Goal: Task Accomplishment & Management: Complete application form

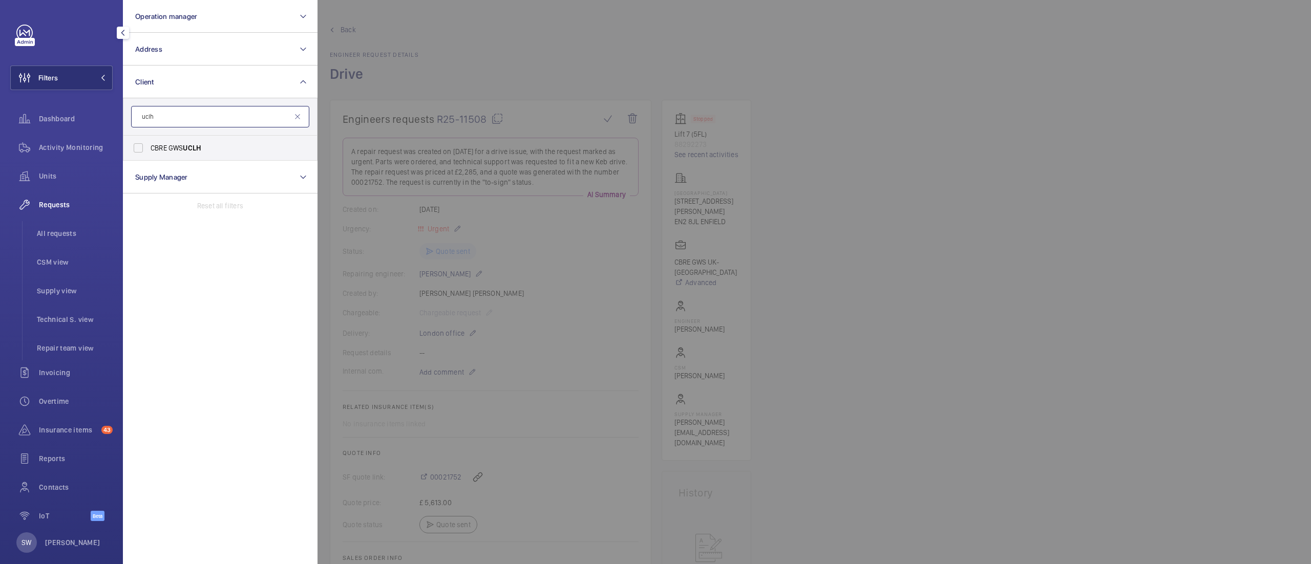
type input "uclh"
click at [185, 149] on span "UCLH" at bounding box center [192, 148] width 18 height 8
click at [149, 149] on input "CBRE GWS UCLH" at bounding box center [138, 148] width 20 height 20
checkbox input "true"
click at [943, 284] on div at bounding box center [973, 282] width 1311 height 564
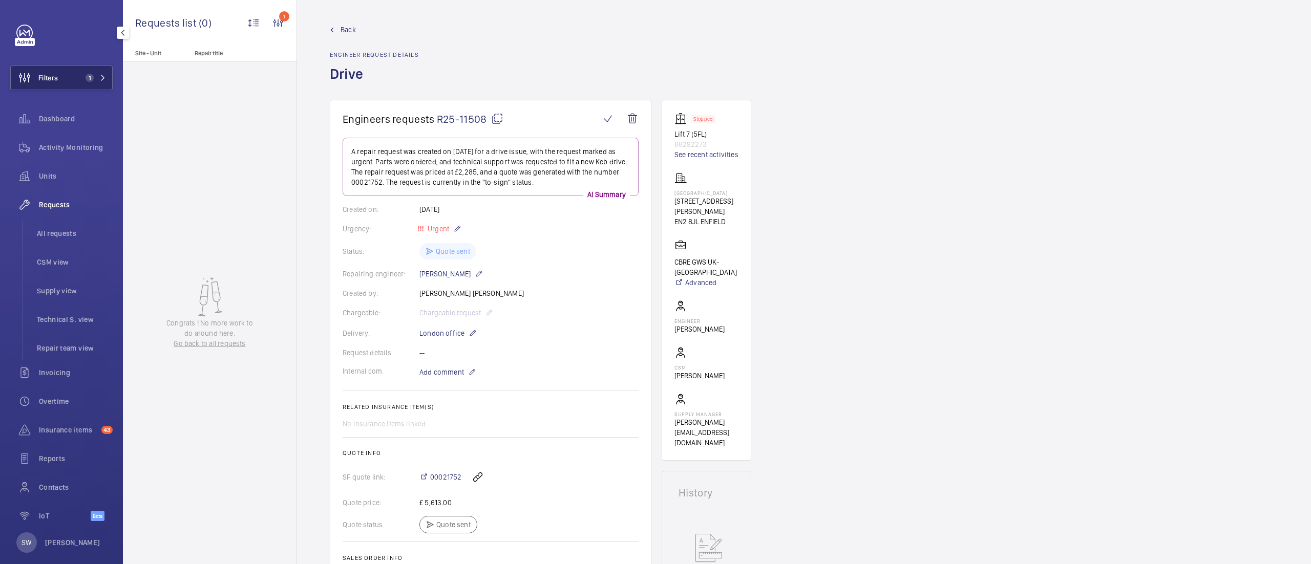
click at [66, 73] on button "Filters 1" at bounding box center [61, 78] width 102 height 25
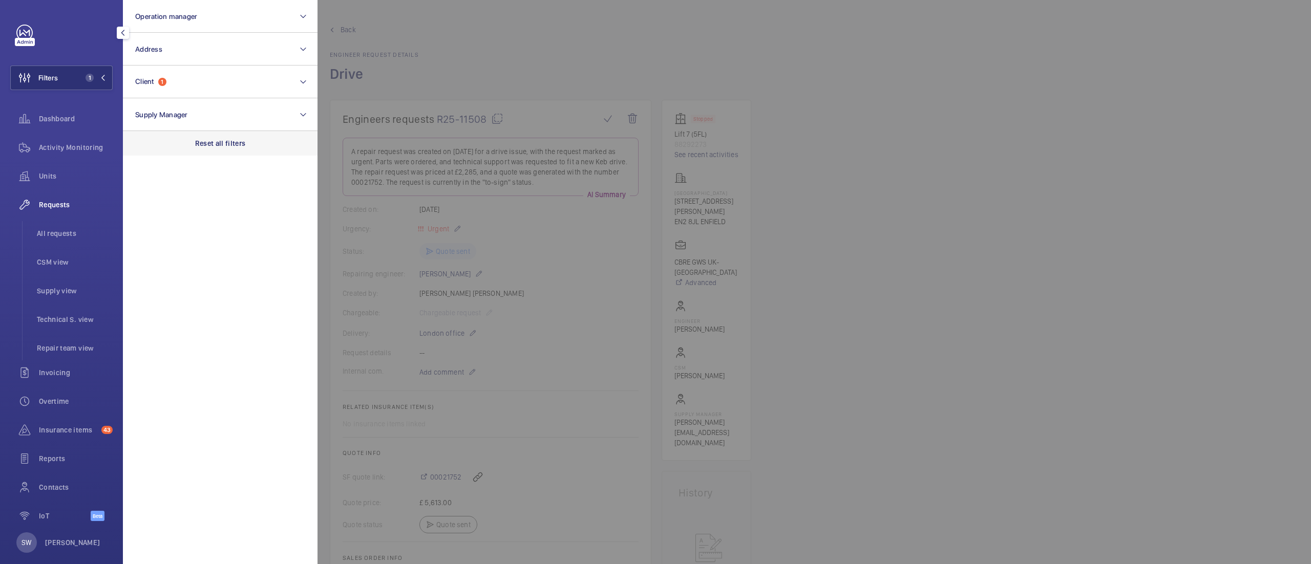
click at [256, 149] on div "Reset all filters" at bounding box center [220, 143] width 195 height 25
click at [198, 82] on button "Client" at bounding box center [220, 82] width 195 height 33
type input "holborn bars"
click at [193, 147] on span "CBRE GWS UK- Holborn Bars" at bounding box center [221, 148] width 141 height 10
click at [149, 147] on input "CBRE GWS UK- Holborn Bars" at bounding box center [138, 148] width 20 height 20
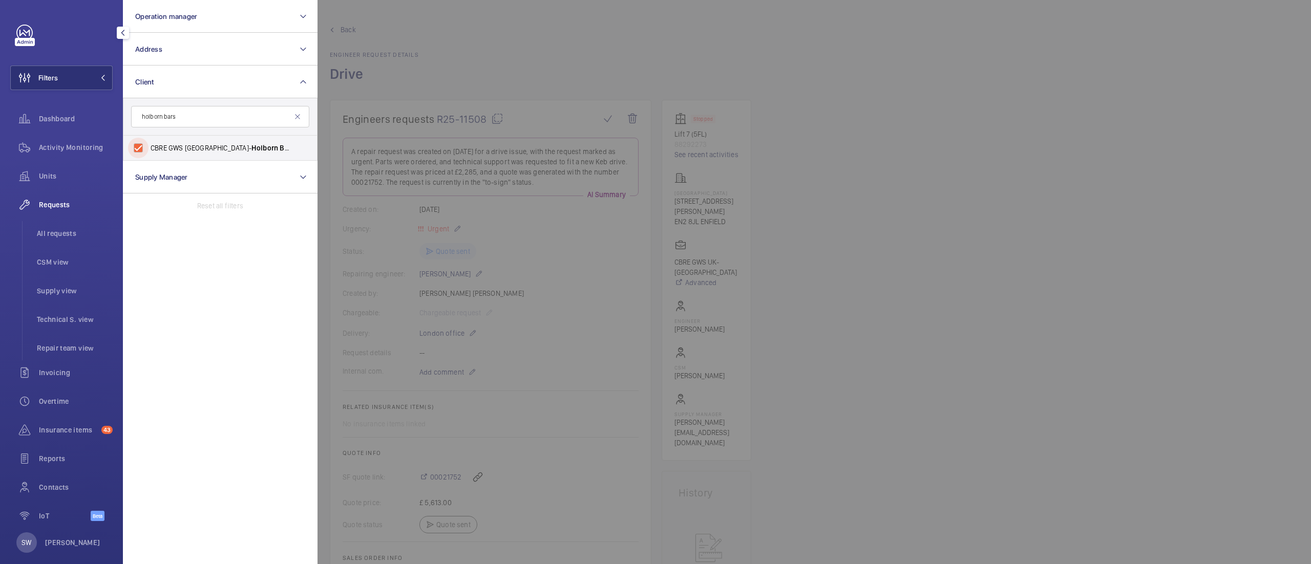
checkbox input "true"
click at [1038, 264] on div at bounding box center [973, 282] width 1311 height 564
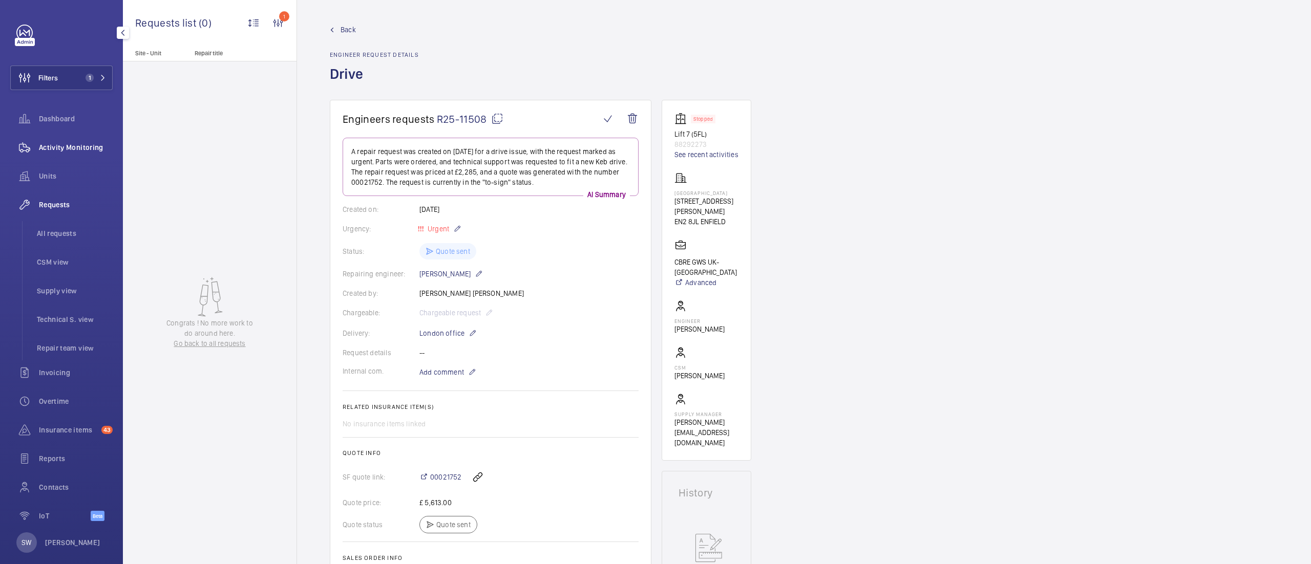
click at [65, 143] on span "Activity Monitoring" at bounding box center [76, 147] width 74 height 10
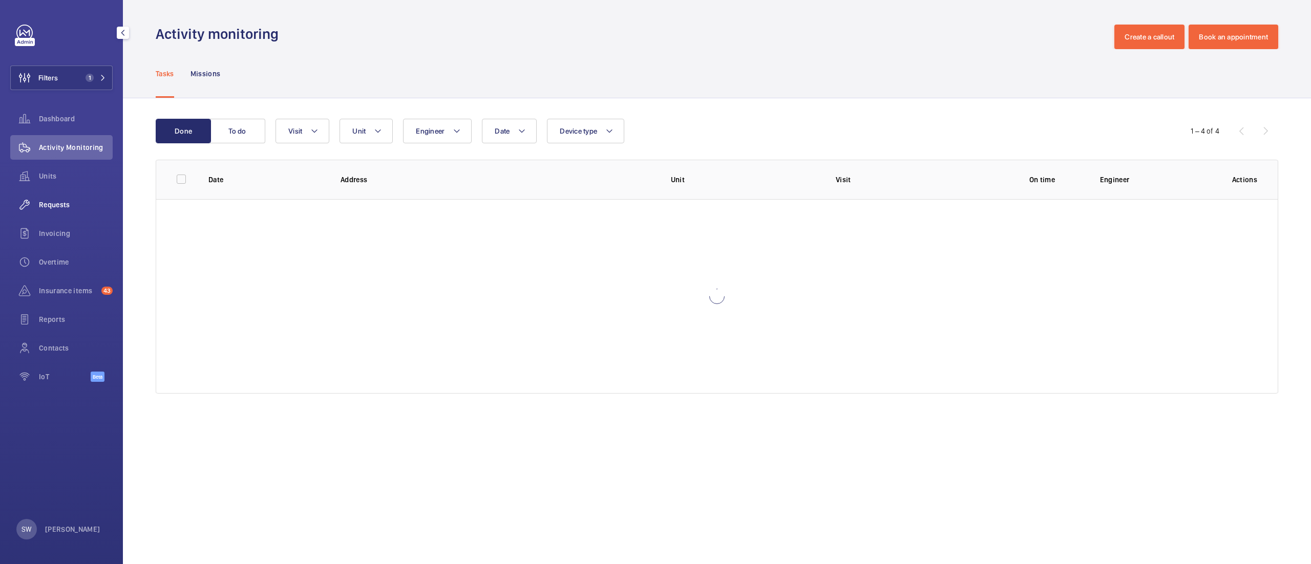
click at [69, 206] on span "Requests" at bounding box center [76, 205] width 74 height 10
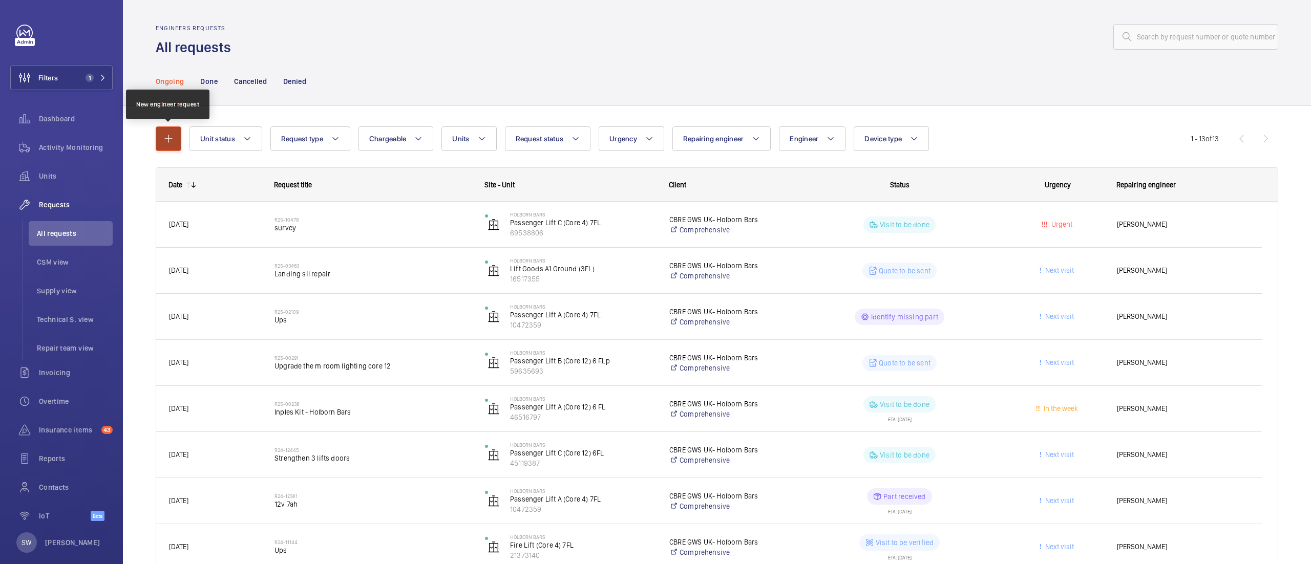
click at [161, 145] on button "button" at bounding box center [169, 138] width 26 height 25
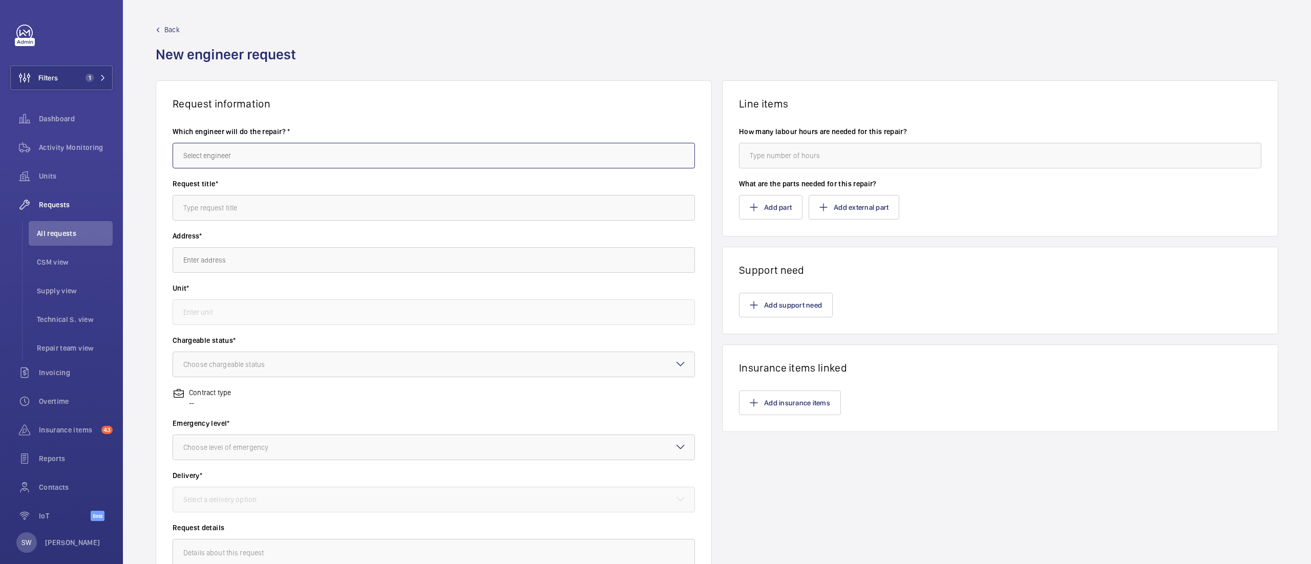
click at [289, 154] on input "text" at bounding box center [434, 156] width 522 height 26
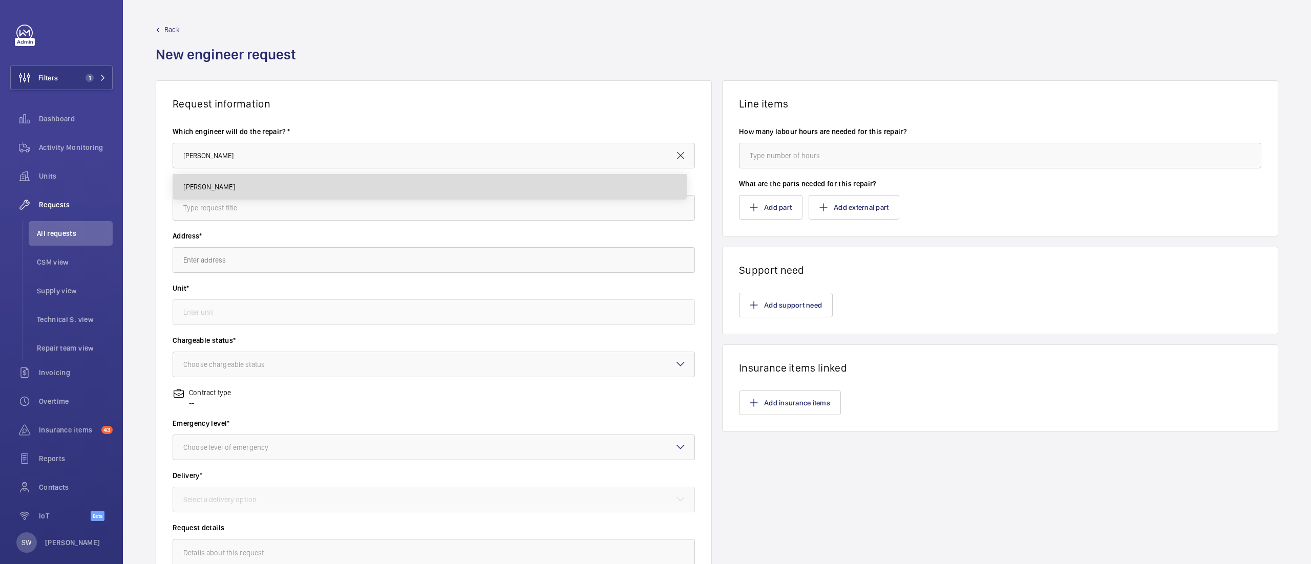
click at [285, 180] on mat-option "[PERSON_NAME]" at bounding box center [429, 187] width 513 height 25
type input "[PERSON_NAME]"
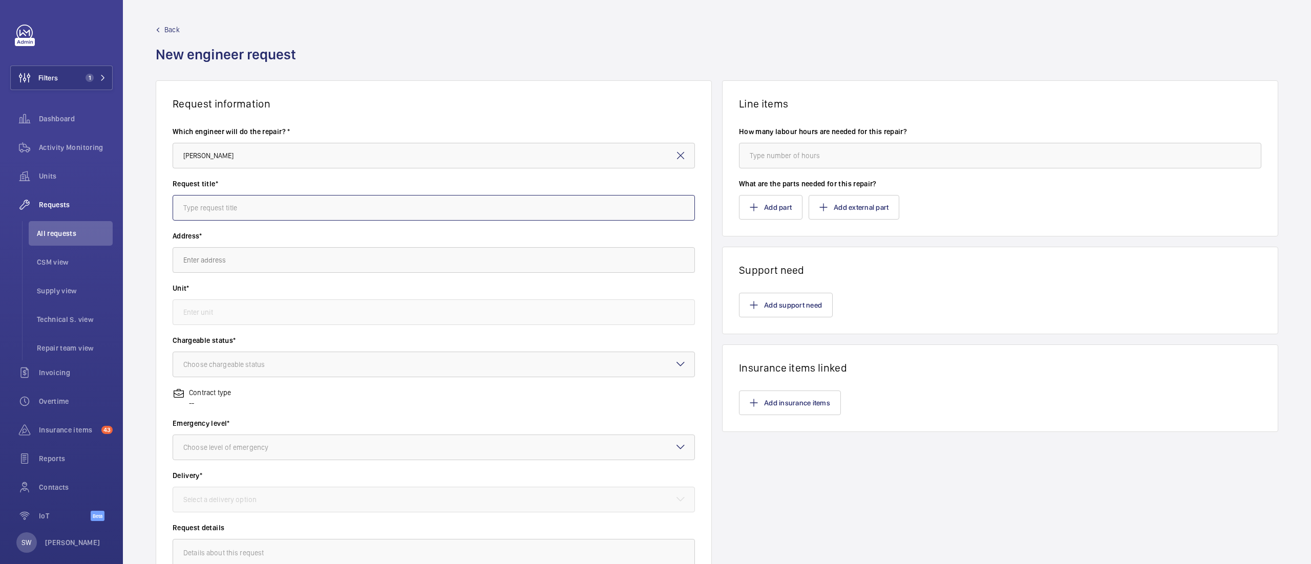
click at [279, 208] on input "text" at bounding box center [434, 208] width 522 height 26
type input "Motor"
type input "Diverter works"
click at [292, 259] on input "text" at bounding box center [434, 260] width 522 height 26
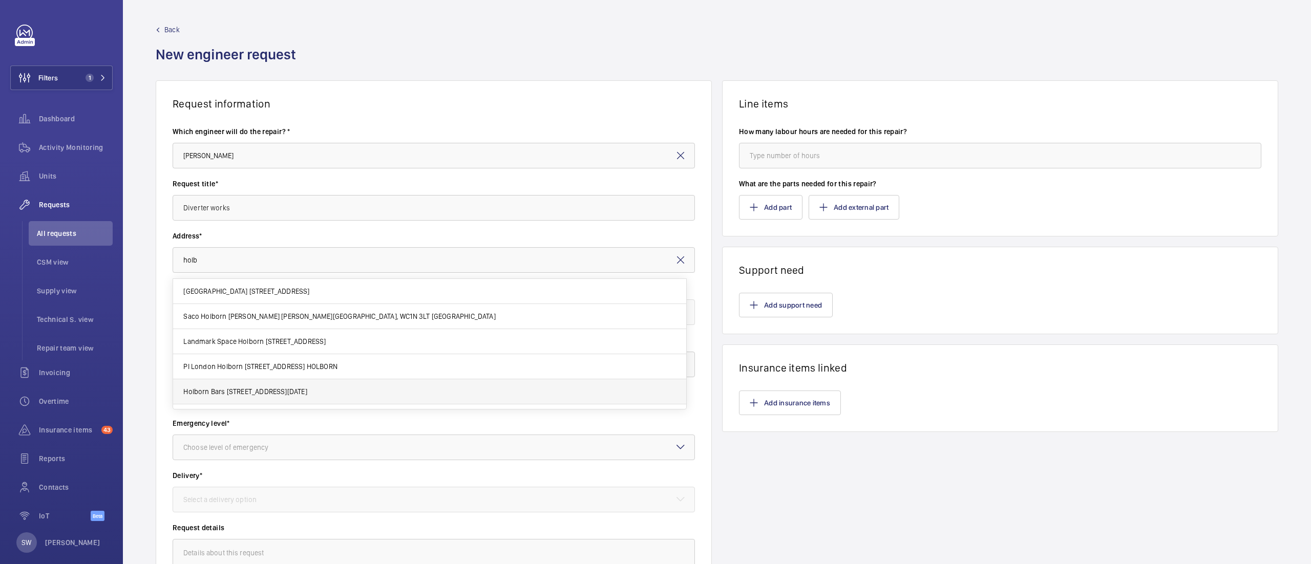
click at [274, 387] on span "Holborn Bars [STREET_ADDRESS][DATE]" at bounding box center [244, 392] width 123 height 10
type input "Holborn Bars [STREET_ADDRESS][DATE]"
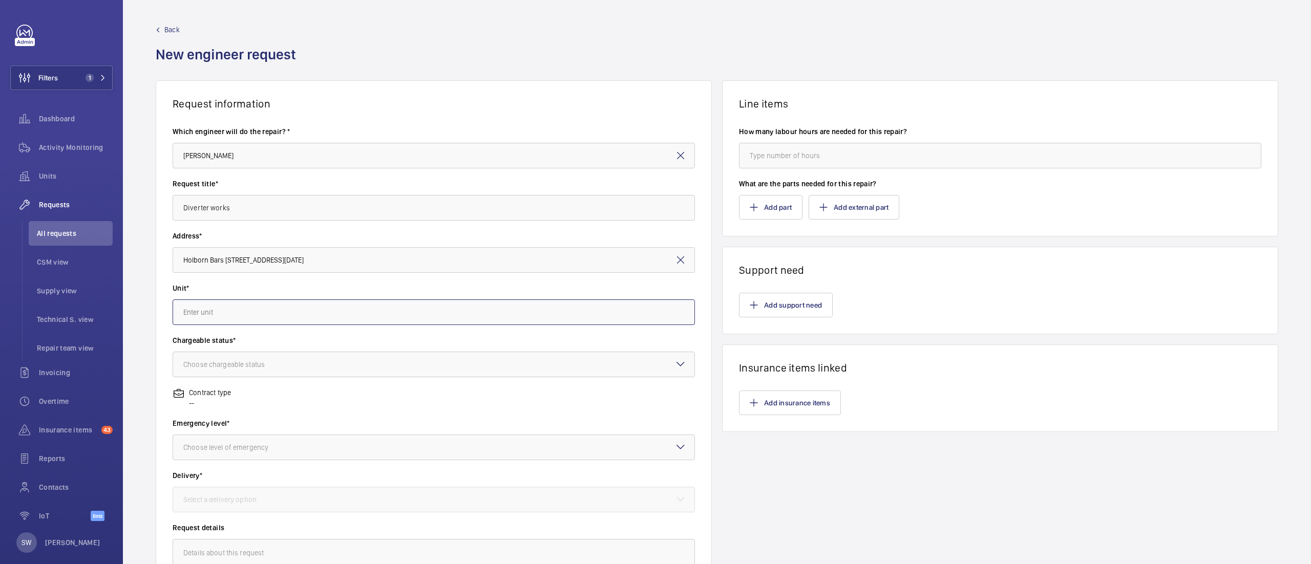
click at [242, 313] on input "text" at bounding box center [434, 313] width 522 height 26
click at [308, 403] on span "10472359 - Passenger Lift A (Core 4) 7FL" at bounding box center [247, 399] width 128 height 10
type input "10472359 - Passenger Lift A (Core 4) 7FL"
click at [314, 366] on div at bounding box center [433, 364] width 521 height 25
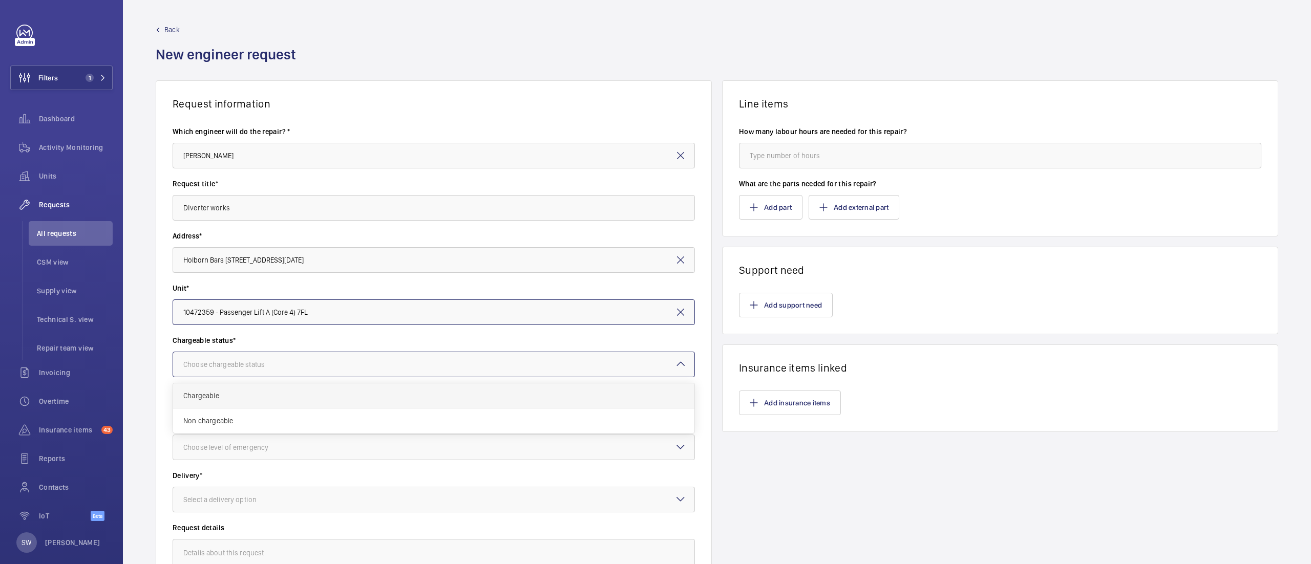
click at [296, 396] on span "Chargeable" at bounding box center [433, 396] width 501 height 10
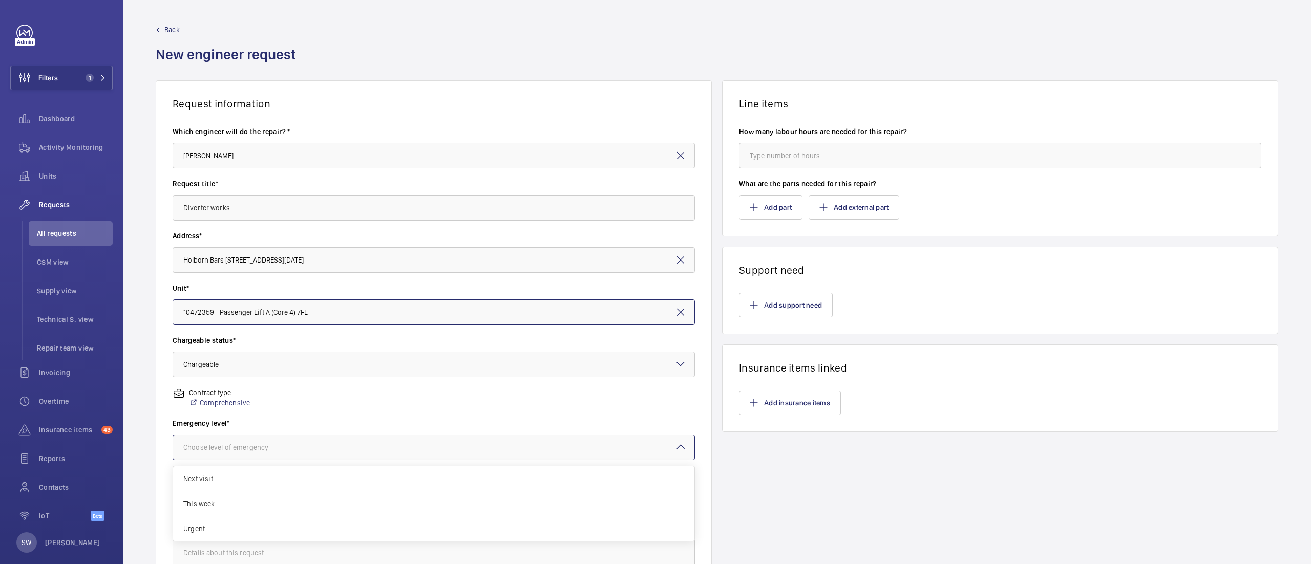
click at [282, 458] on div at bounding box center [433, 447] width 521 height 25
click at [266, 505] on span "This week" at bounding box center [433, 504] width 501 height 10
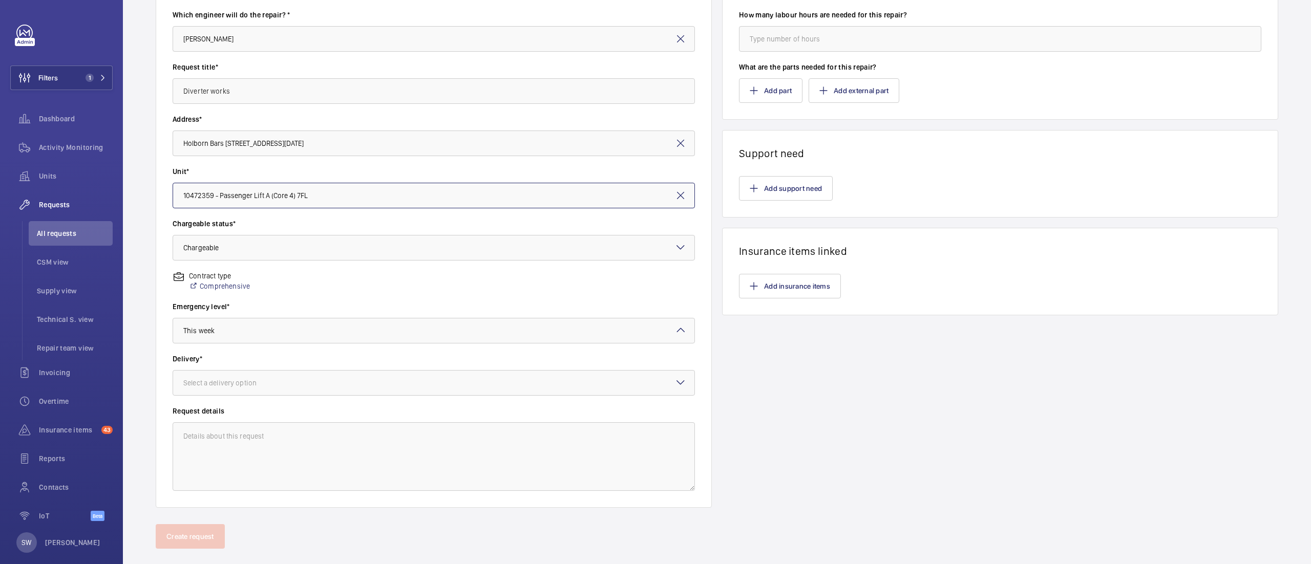
scroll to position [134, 0]
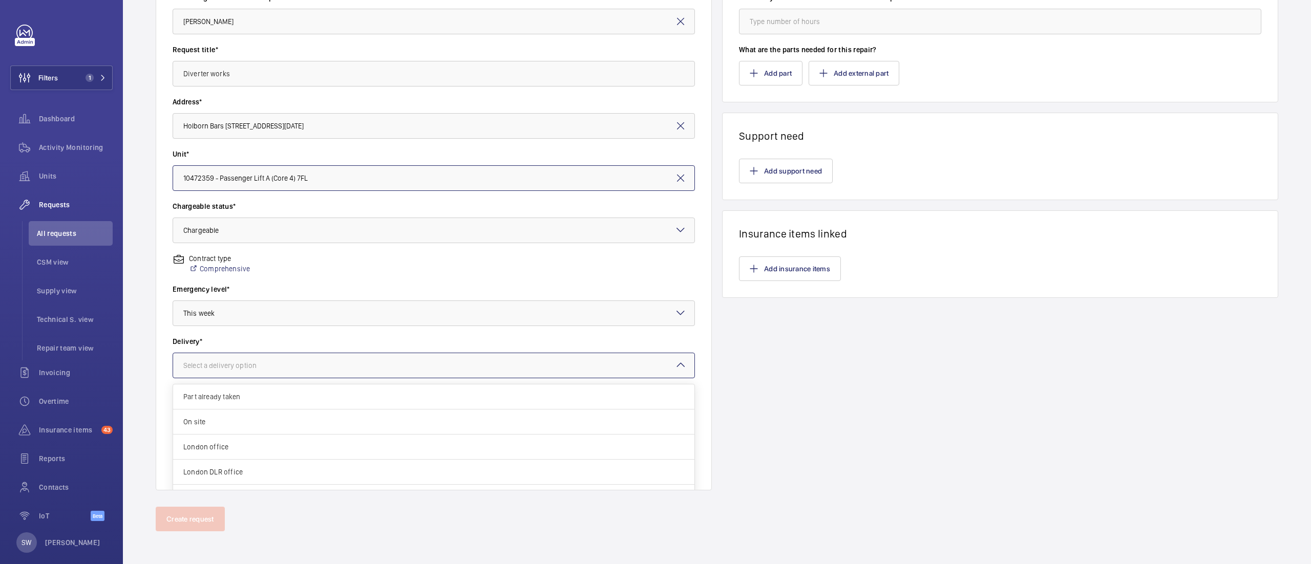
click at [264, 356] on div at bounding box center [433, 365] width 521 height 25
click at [247, 425] on span "On site" at bounding box center [433, 422] width 501 height 10
click at [248, 419] on textarea at bounding box center [434, 439] width 522 height 69
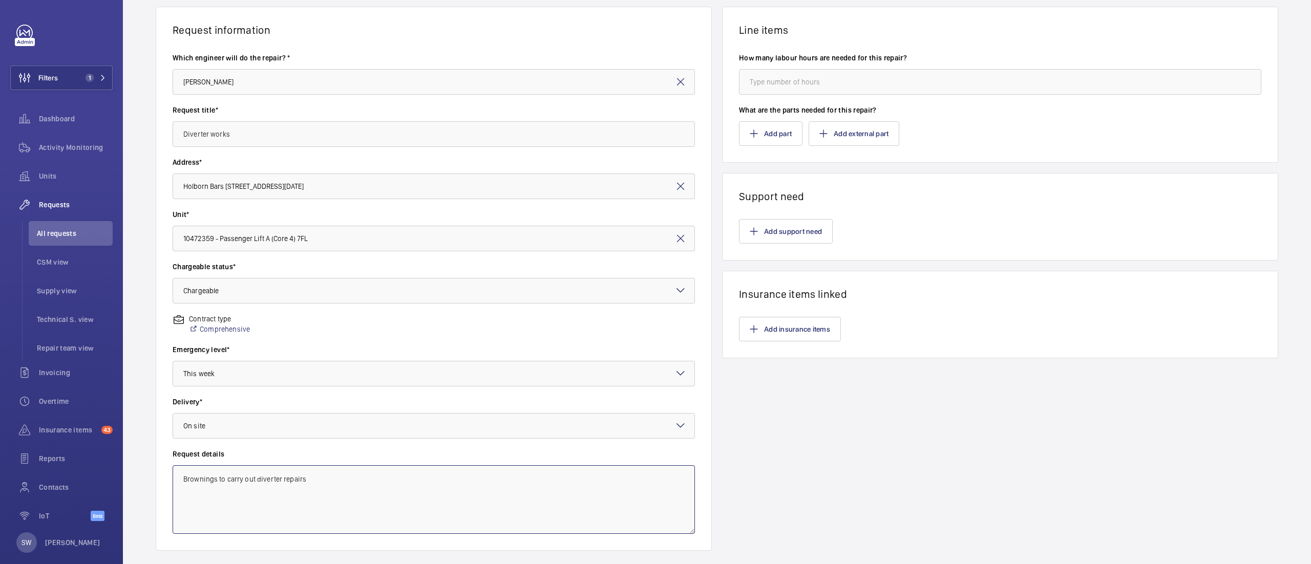
scroll to position [0, 0]
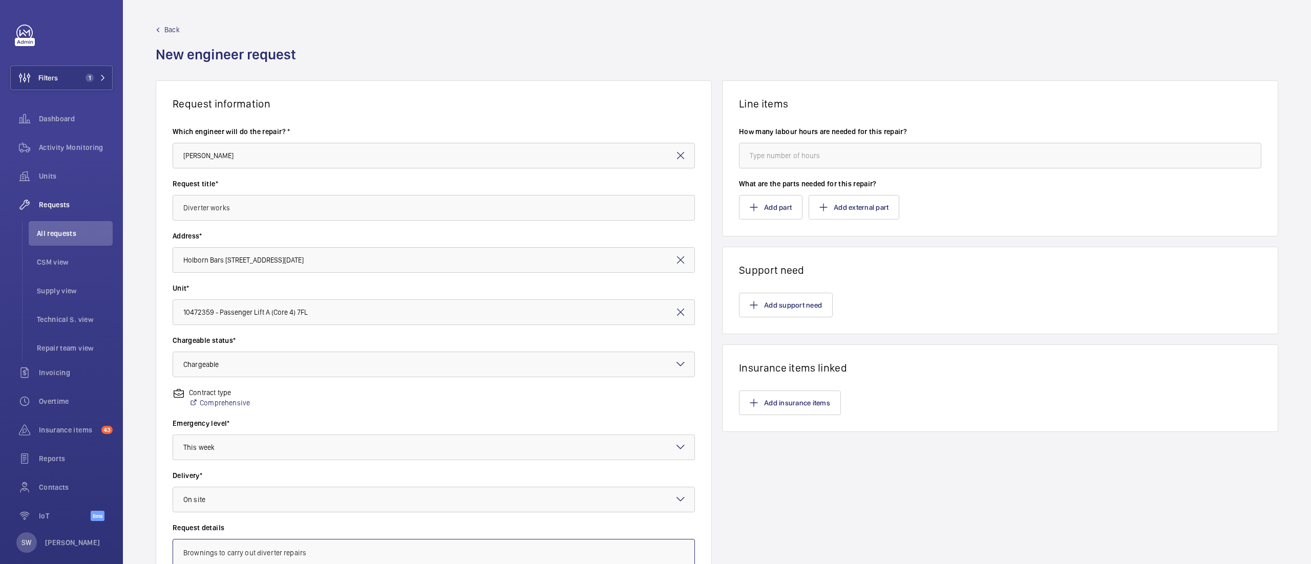
type textarea "Brownings to carry out diverter repairs"
click at [775, 155] on input "number" at bounding box center [1000, 156] width 522 height 26
type input "8"
drag, startPoint x: 1182, startPoint y: 247, endPoint x: 1208, endPoint y: 415, distance: 169.9
click at [1208, 420] on div "Line items How many labour hours are needed for this repair? 8 What are the par…" at bounding box center [1000, 352] width 556 height 544
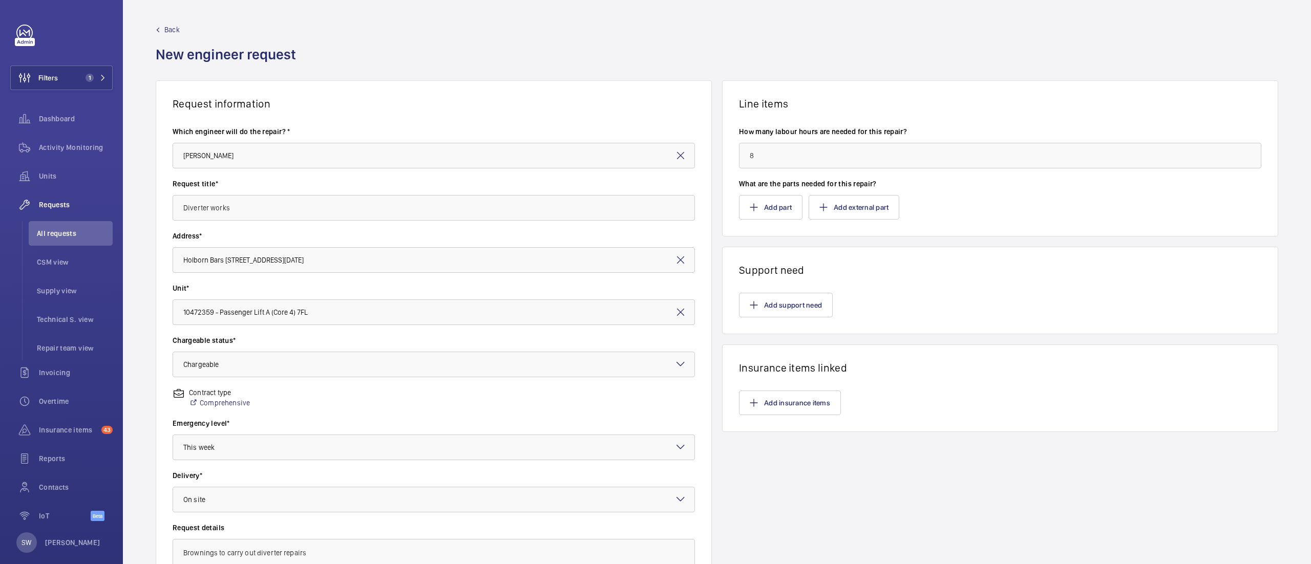
click at [1162, 193] on wm-front-parts-input "What are the parts needed for this repair? Add part Add external part" at bounding box center [1000, 199] width 522 height 41
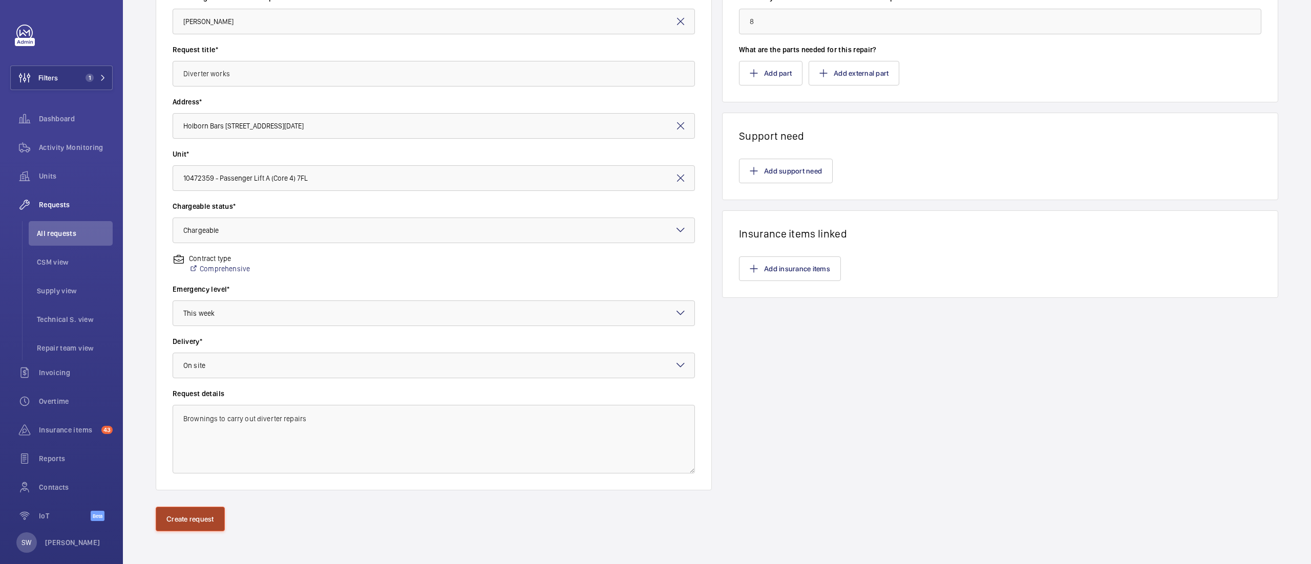
click at [177, 516] on button "Create request" at bounding box center [190, 519] width 69 height 25
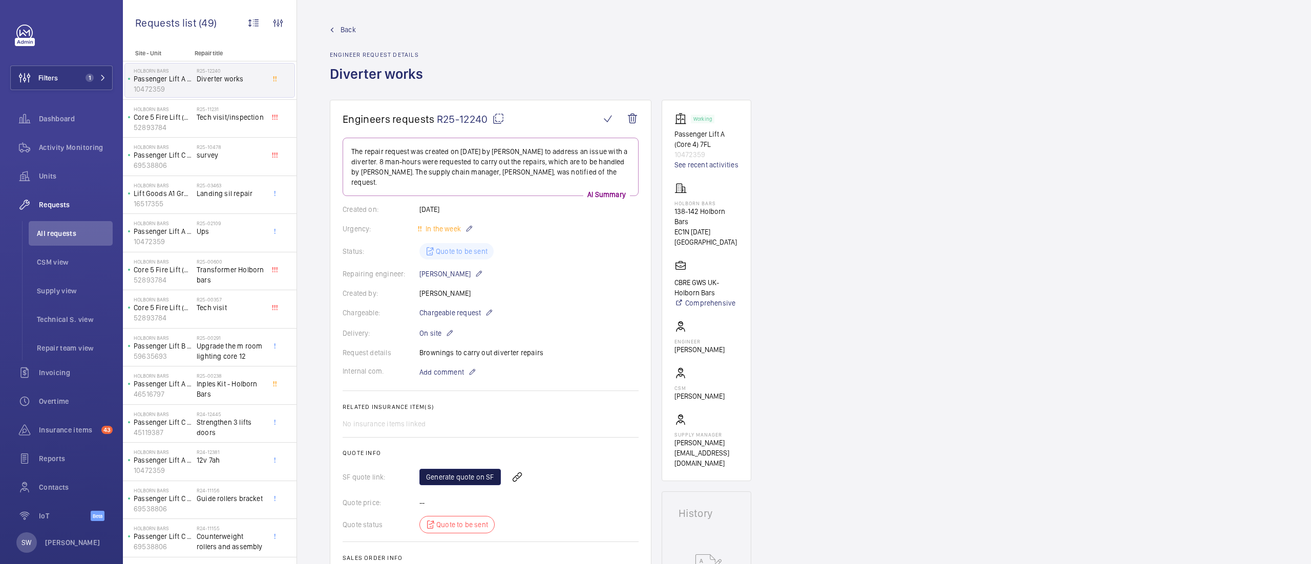
click at [456, 469] on link "Generate quote on SF" at bounding box center [459, 477] width 81 height 16
